Goal: Transaction & Acquisition: Subscribe to service/newsletter

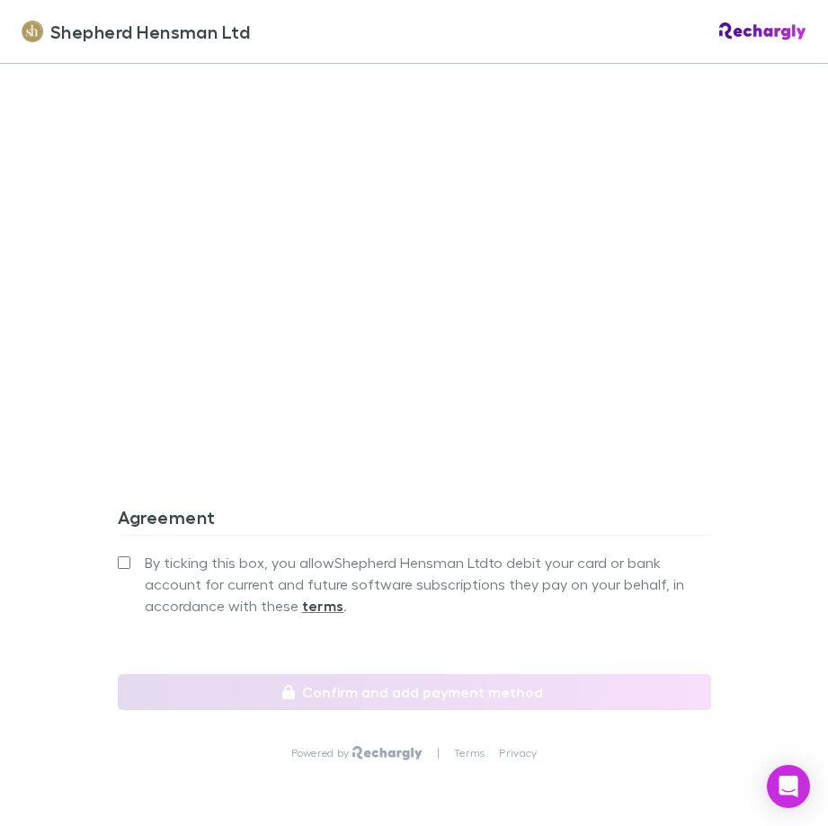
scroll to position [1438, 0]
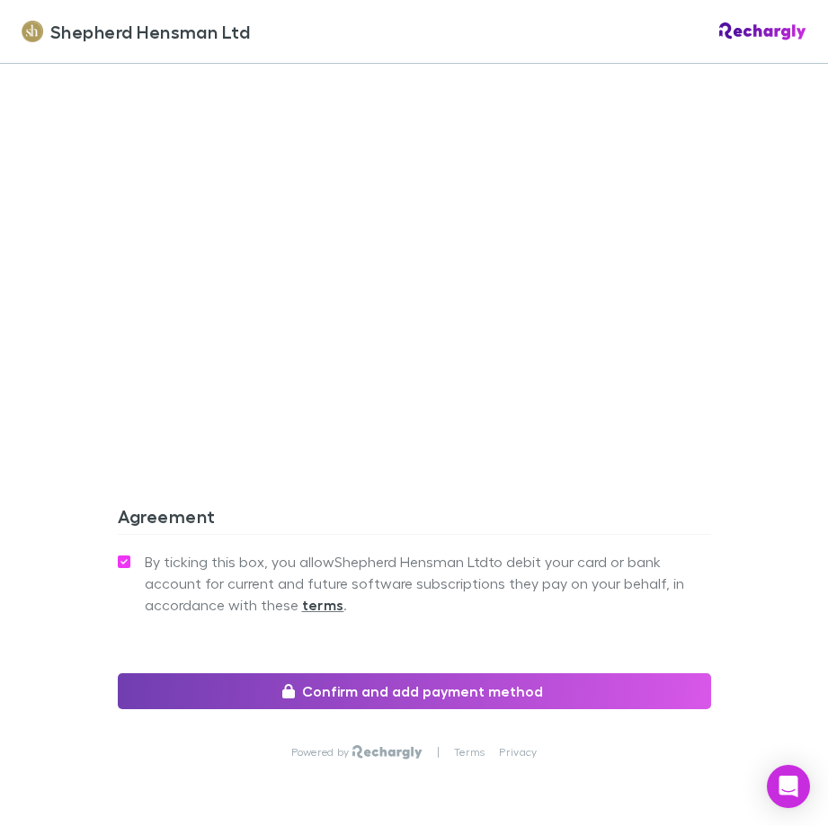
click at [316, 687] on button "Confirm and add payment method" at bounding box center [414, 691] width 593 height 36
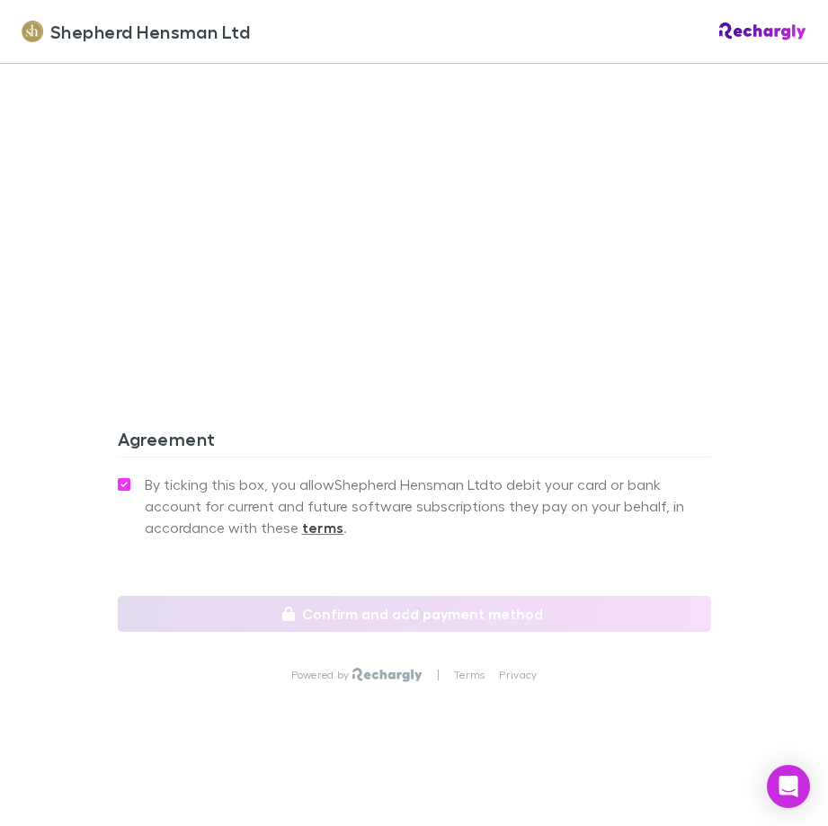
scroll to position [1334, 0]
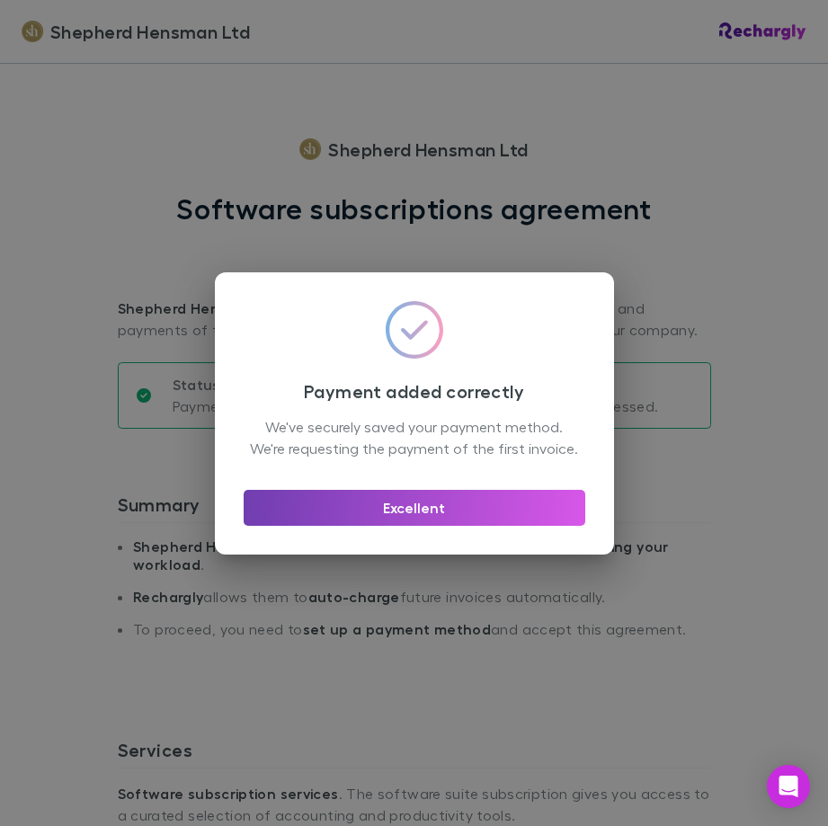
click at [473, 508] on button "Excellent" at bounding box center [414, 508] width 341 height 36
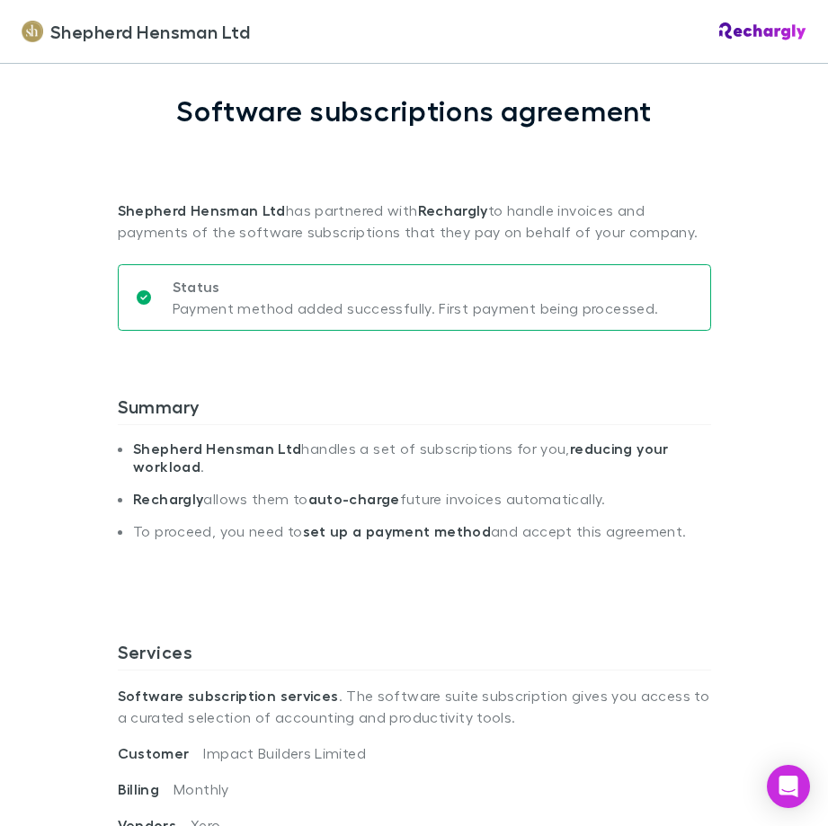
scroll to position [90, 0]
